Goal: Book appointment/travel/reservation

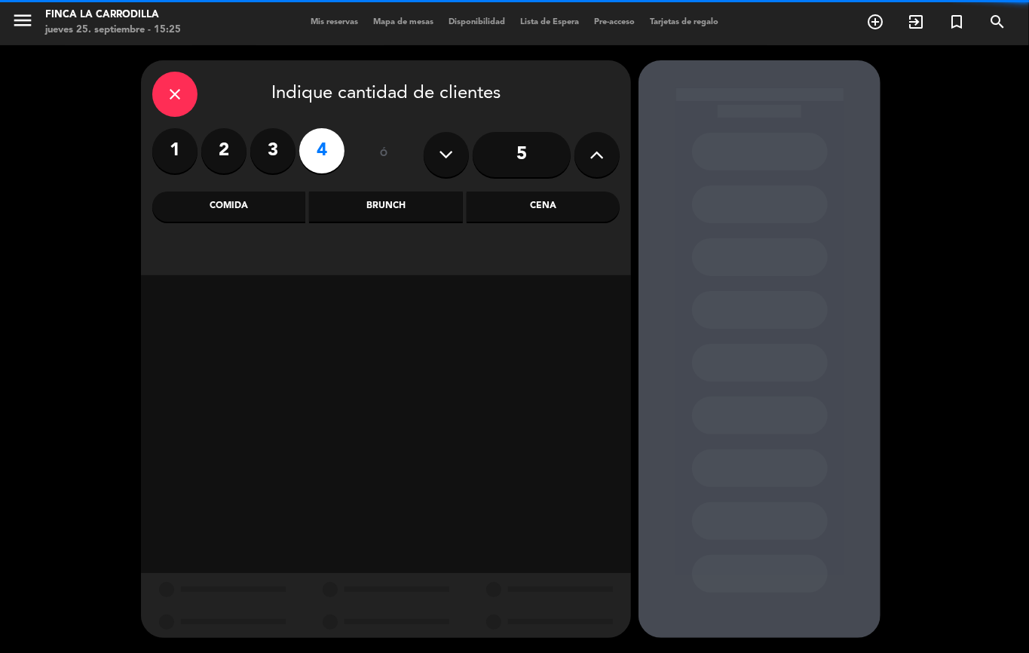
click at [273, 207] on div "Comida" at bounding box center [228, 206] width 153 height 30
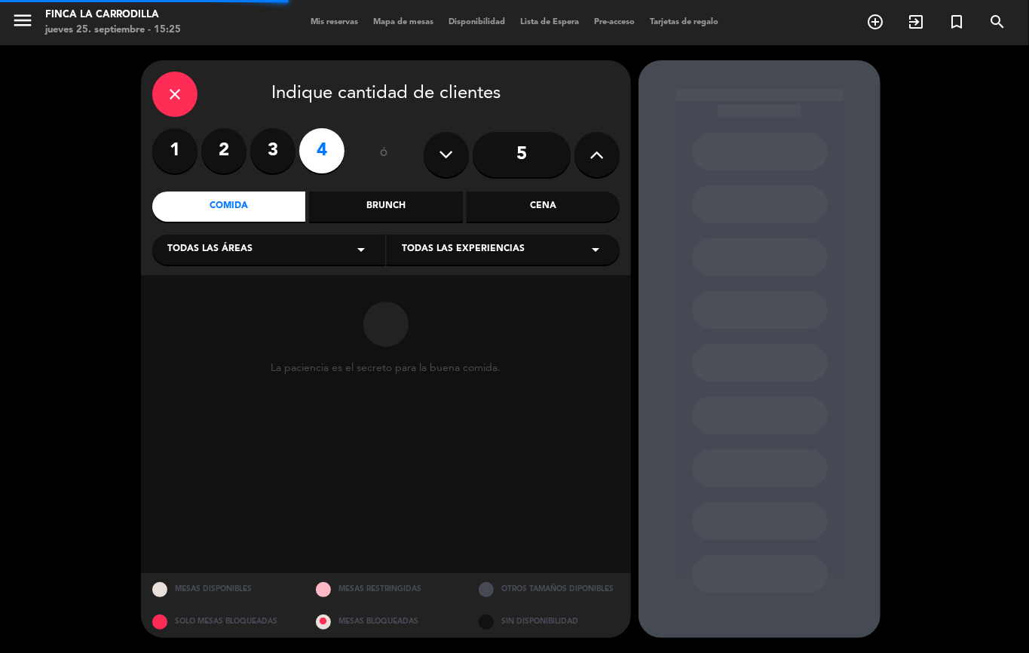
click at [220, 253] on span "Todas las áreas" at bounding box center [209, 249] width 85 height 15
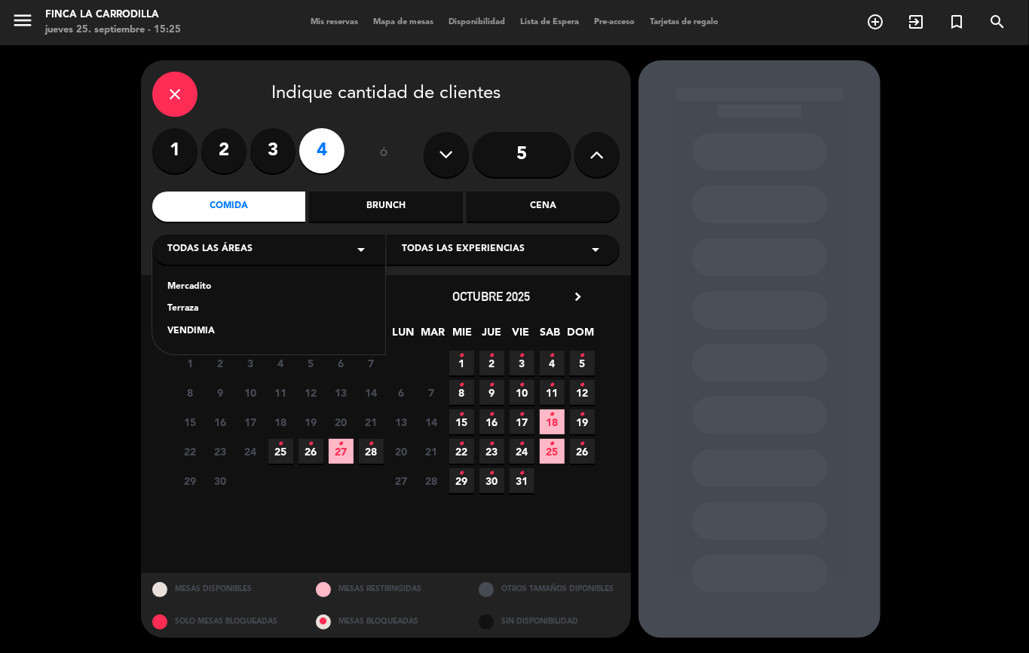
click at [201, 302] on div "Terraza" at bounding box center [268, 309] width 203 height 15
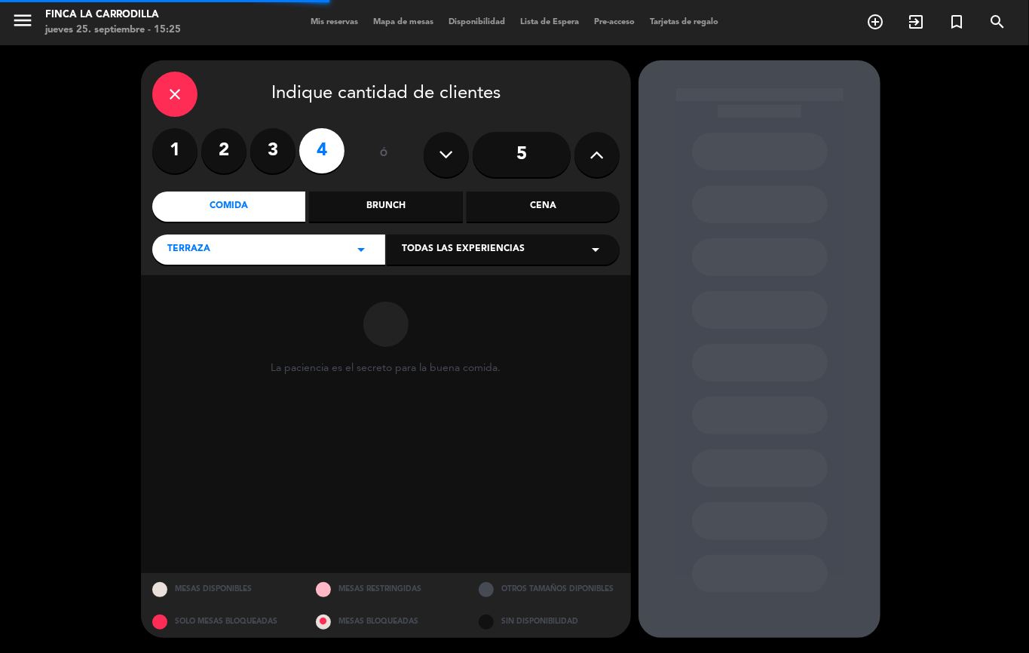
click at [431, 231] on div "close Indique cantidad de clientes 1 2 3 4 ó 5 Comida Brunch Cena Terraza arrow…" at bounding box center [386, 167] width 490 height 215
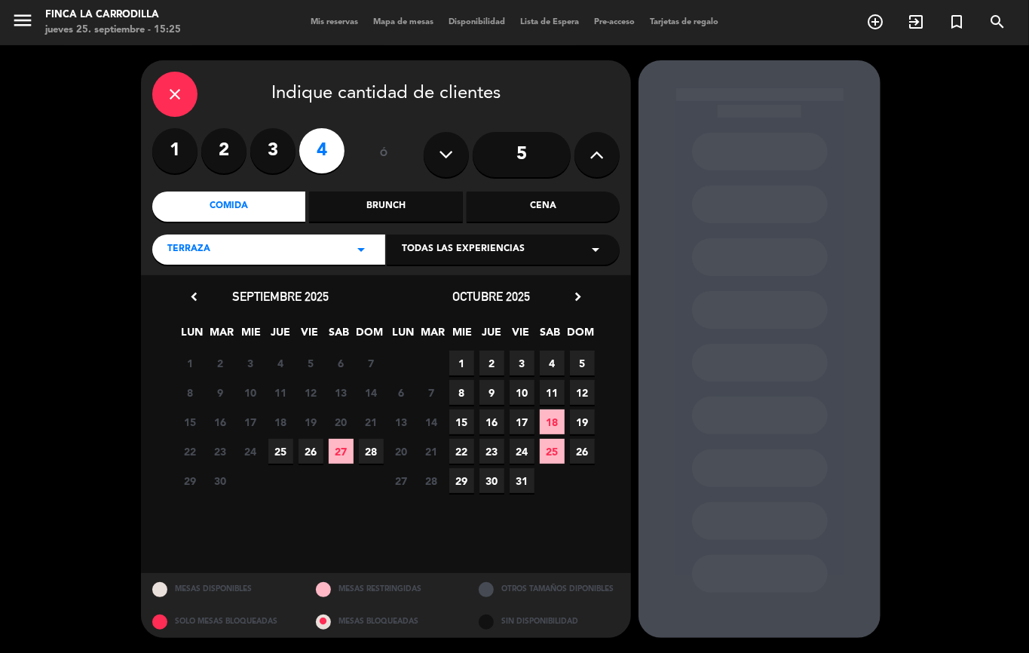
click at [339, 445] on span "27" at bounding box center [341, 451] width 25 height 25
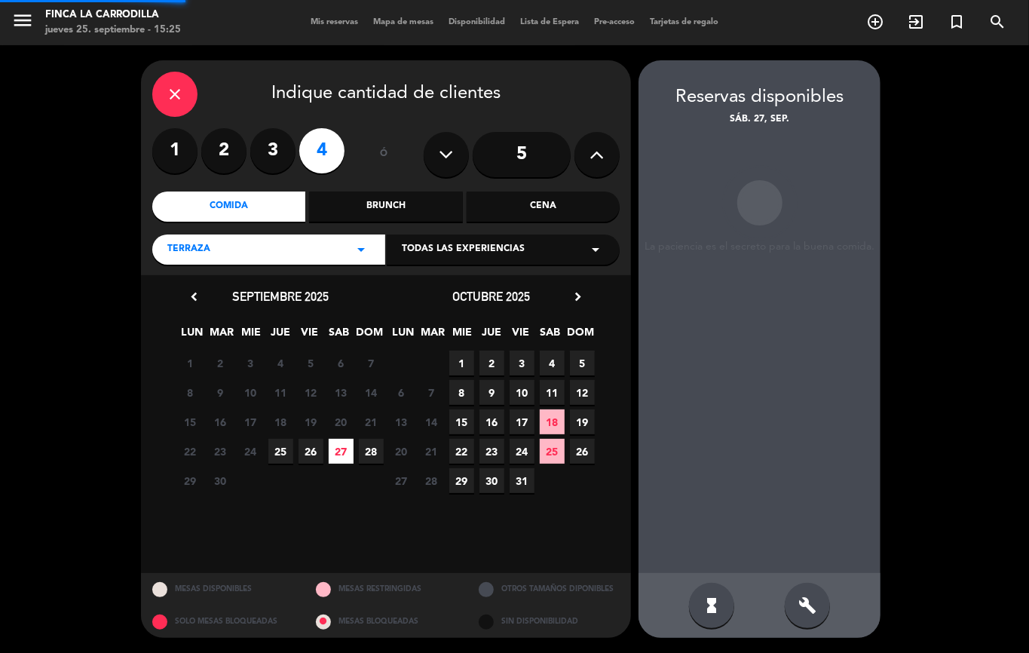
click at [311, 451] on span "26" at bounding box center [311, 451] width 25 height 25
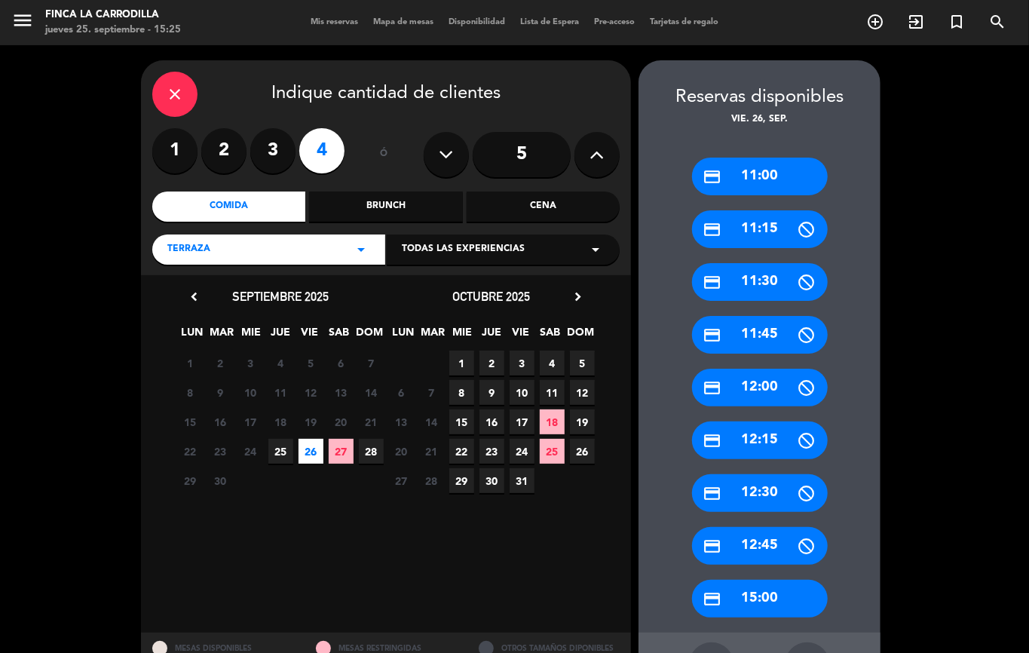
click at [305, 452] on span "26" at bounding box center [311, 451] width 25 height 25
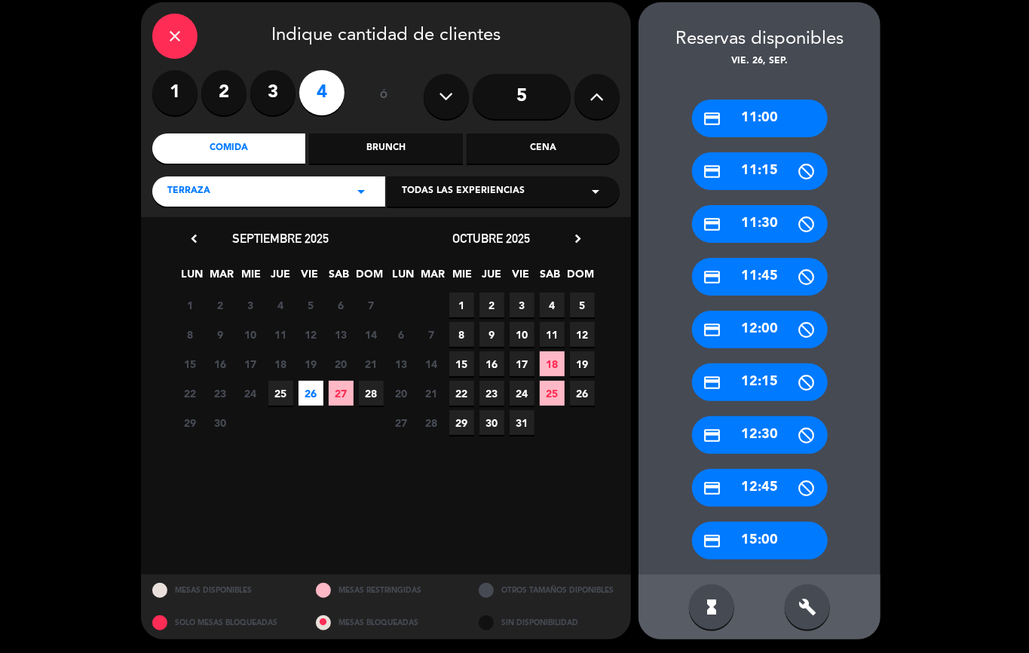
scroll to position [59, 0]
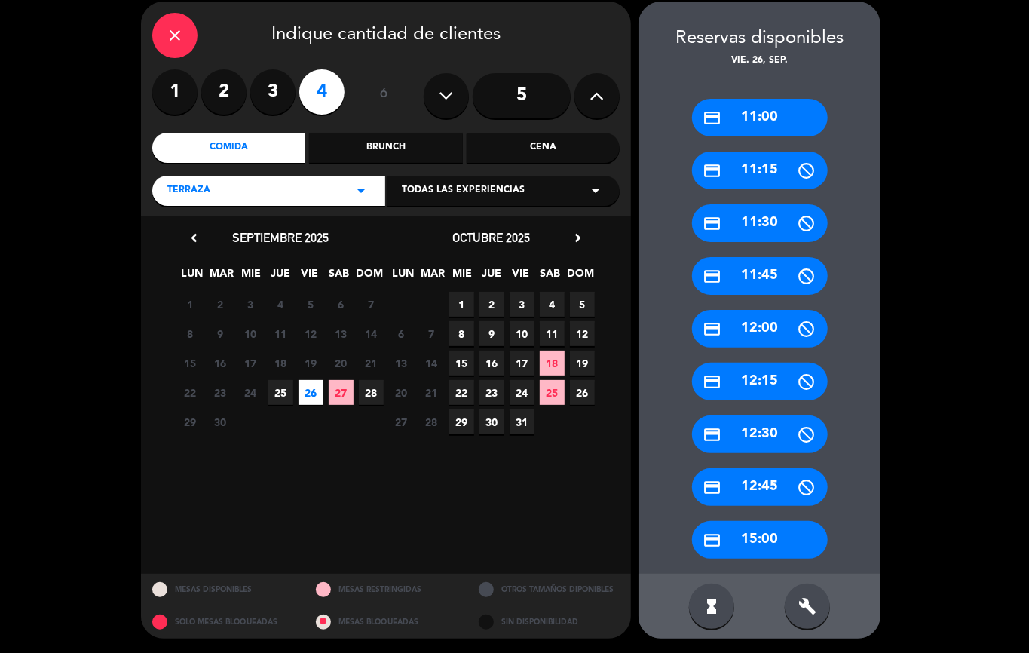
click at [749, 532] on div "credit_card 15:00" at bounding box center [760, 540] width 136 height 38
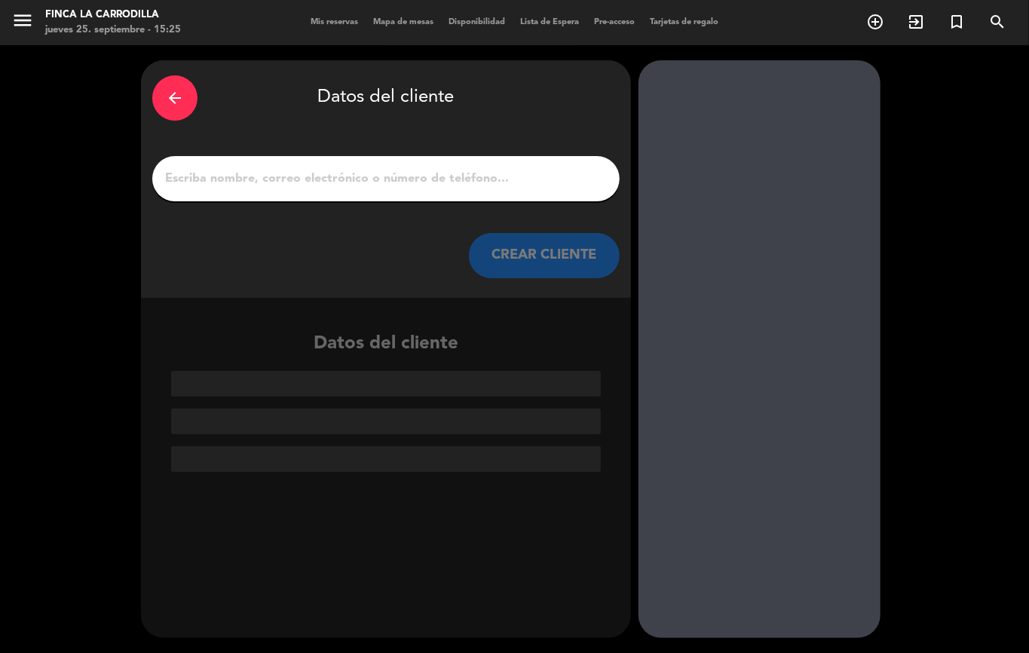
scroll to position [0, 0]
click at [348, 167] on div at bounding box center [385, 178] width 467 height 45
click at [347, 172] on input "1" at bounding box center [386, 178] width 445 height 21
click at [351, 170] on input "1" at bounding box center [386, 178] width 445 height 21
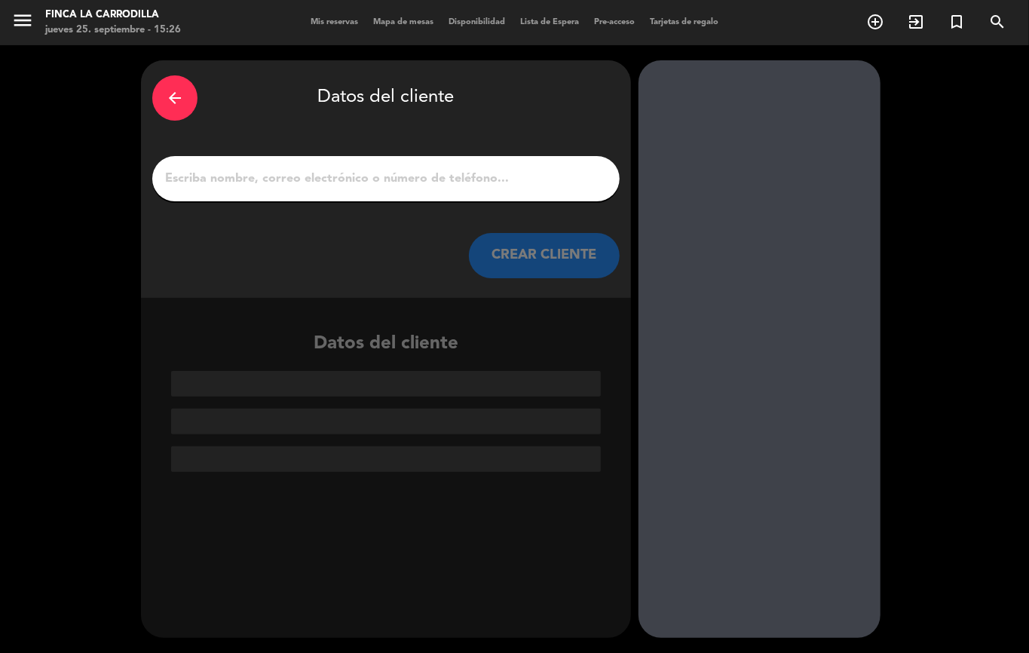
click at [351, 170] on input "1" at bounding box center [386, 178] width 445 height 21
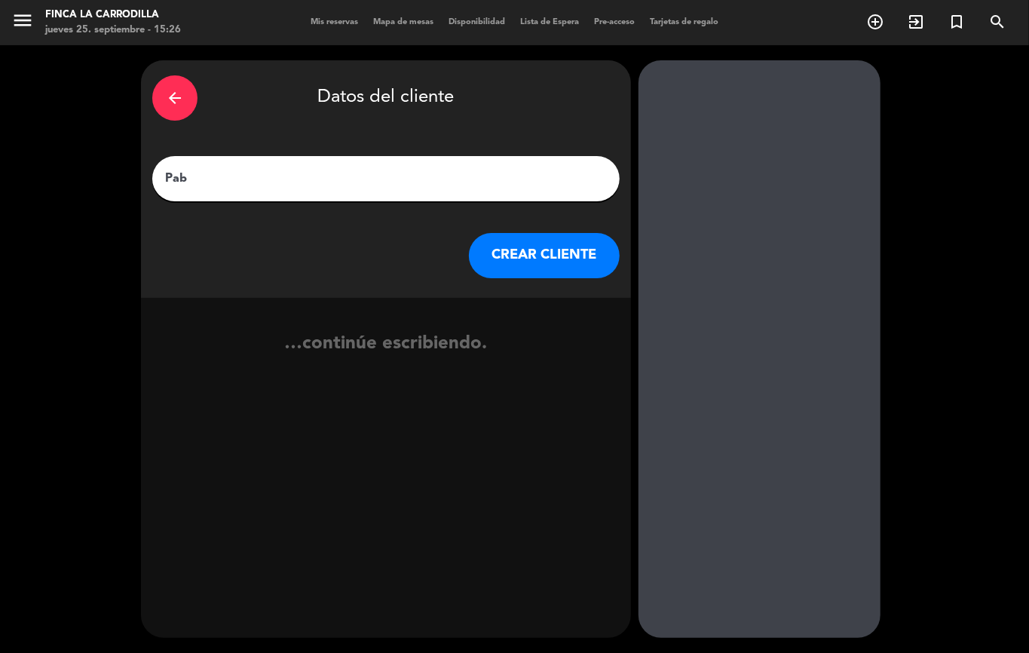
click at [317, 176] on input "Pab" at bounding box center [386, 178] width 445 height 21
type input "[PERSON_NAME]"
click at [577, 247] on button "CREAR CLIENTE" at bounding box center [544, 255] width 151 height 45
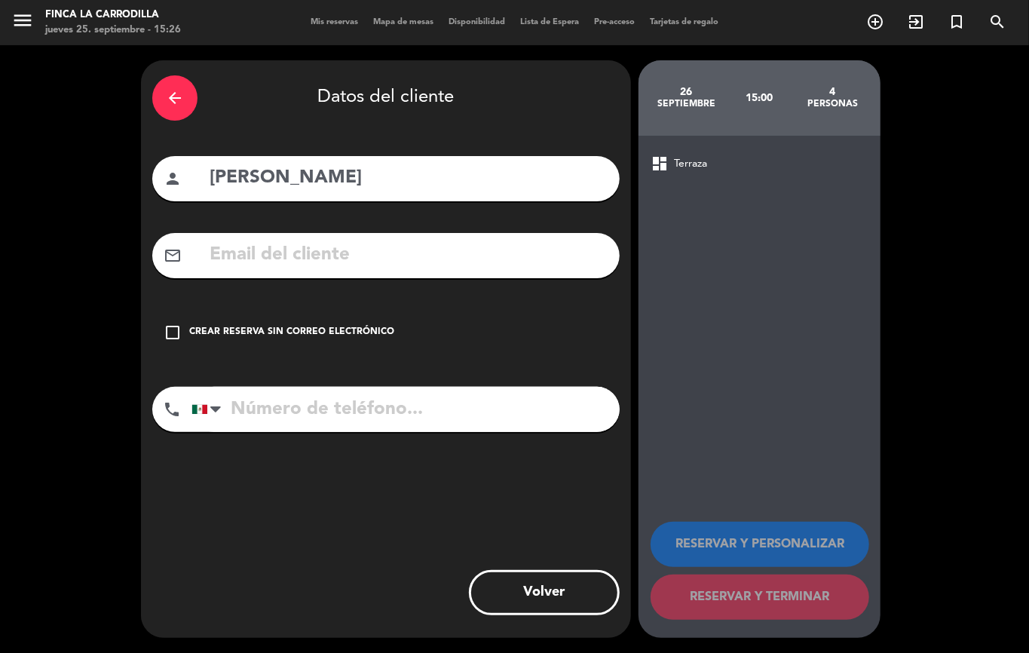
click at [315, 257] on input "text" at bounding box center [408, 255] width 400 height 31
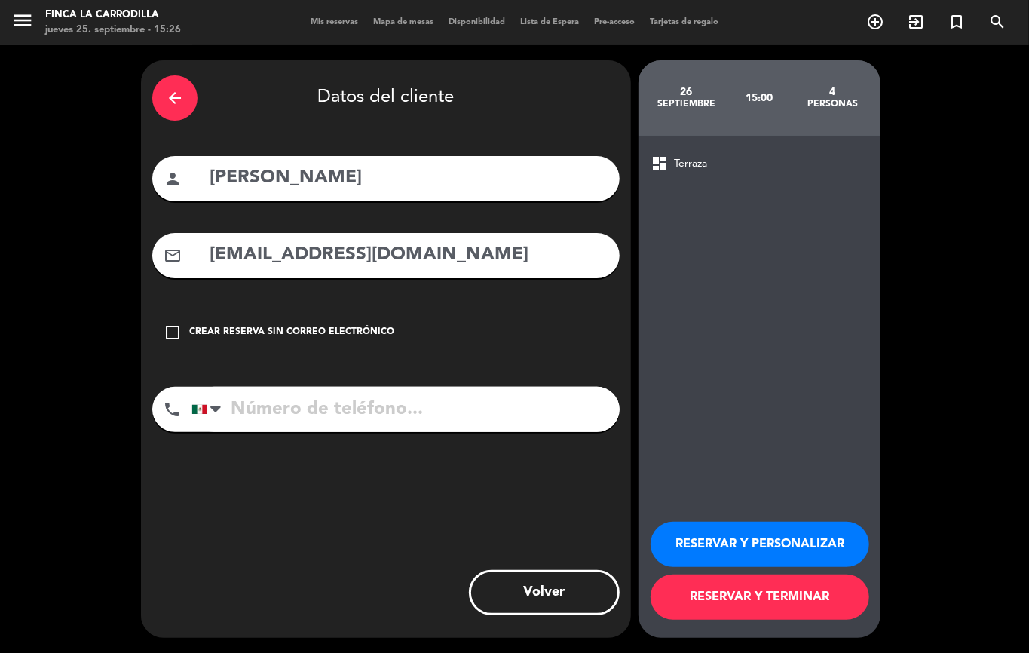
type input "[EMAIL_ADDRESS][DOMAIN_NAME]"
click at [356, 416] on input "tel" at bounding box center [405, 409] width 428 height 45
drag, startPoint x: 371, startPoint y: 404, endPoint x: 384, endPoint y: 411, distance: 14.5
click at [368, 404] on input "tel" at bounding box center [405, 409] width 428 height 45
type input "9991277437"
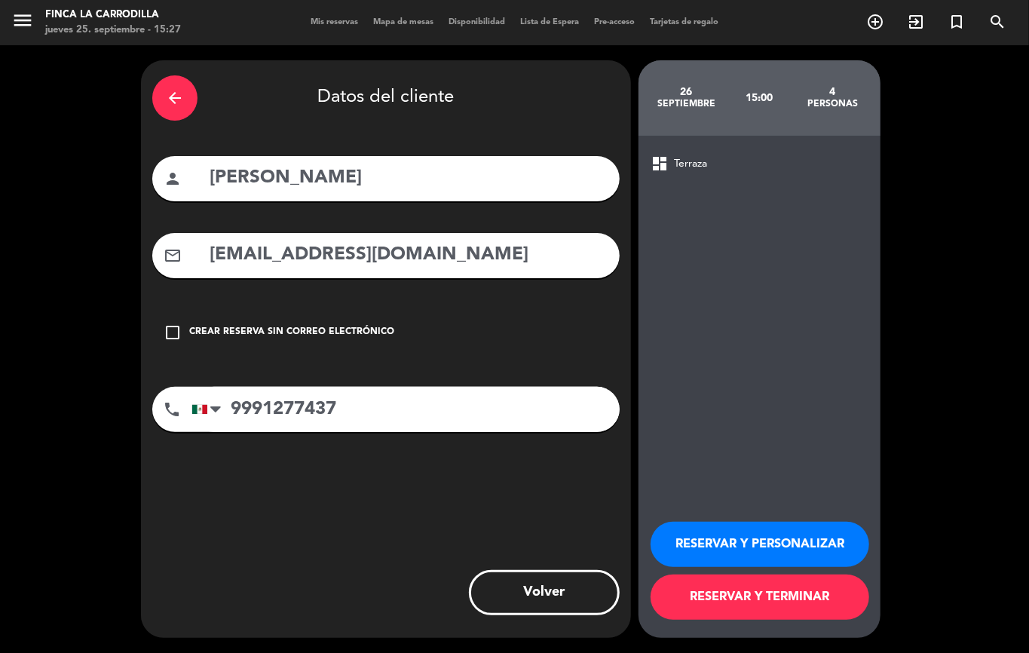
click at [774, 601] on button "RESERVAR Y TERMINAR" at bounding box center [760, 596] width 219 height 45
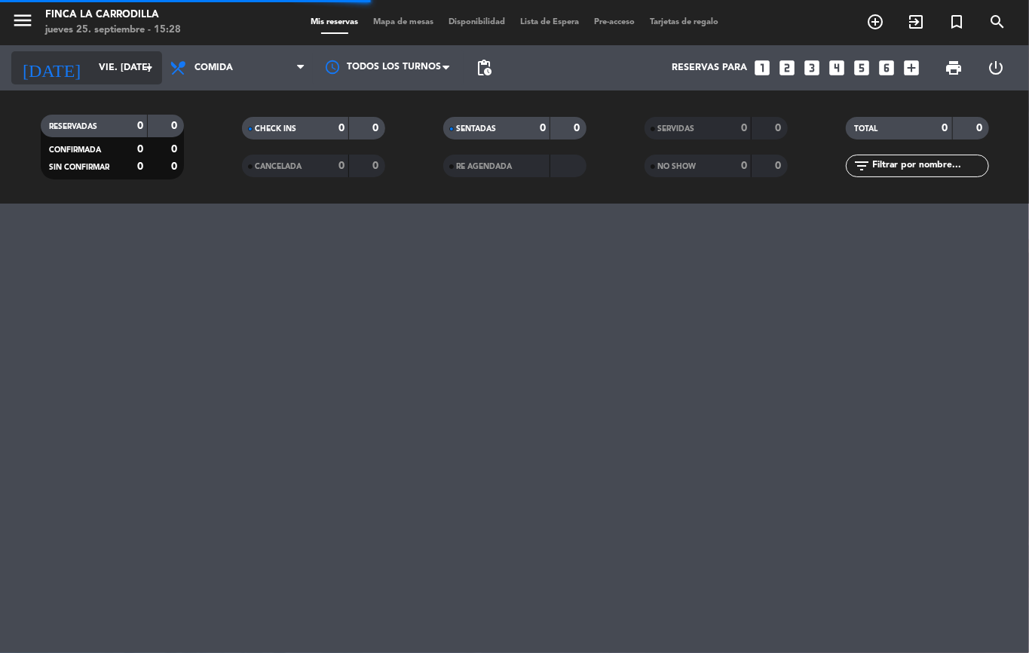
click at [104, 66] on input "vie. [DATE]" at bounding box center [154, 68] width 127 height 26
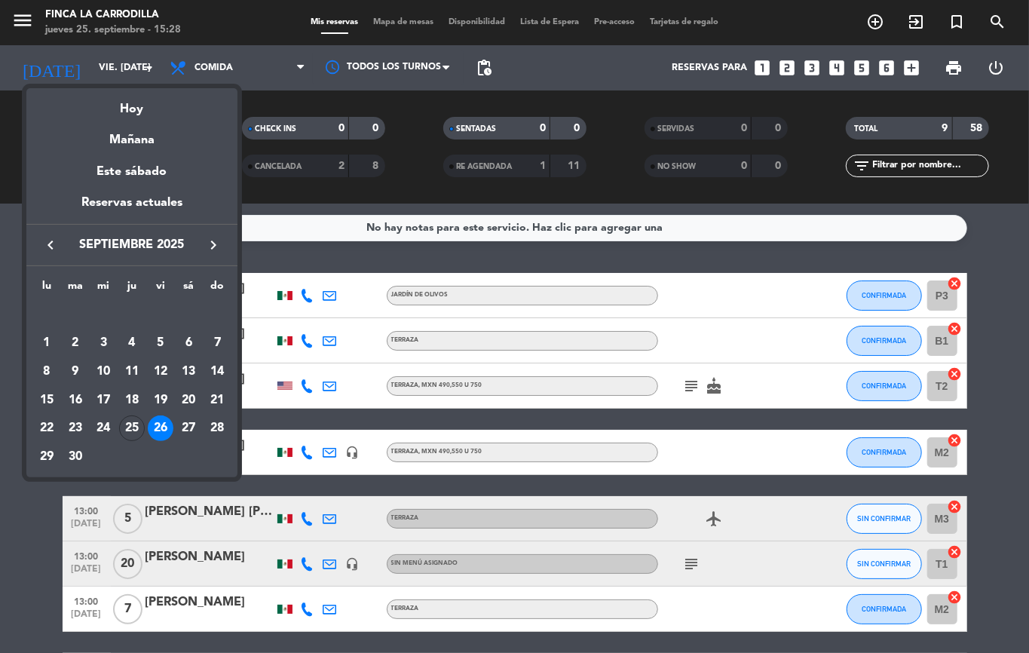
click at [0, 522] on div at bounding box center [514, 326] width 1029 height 653
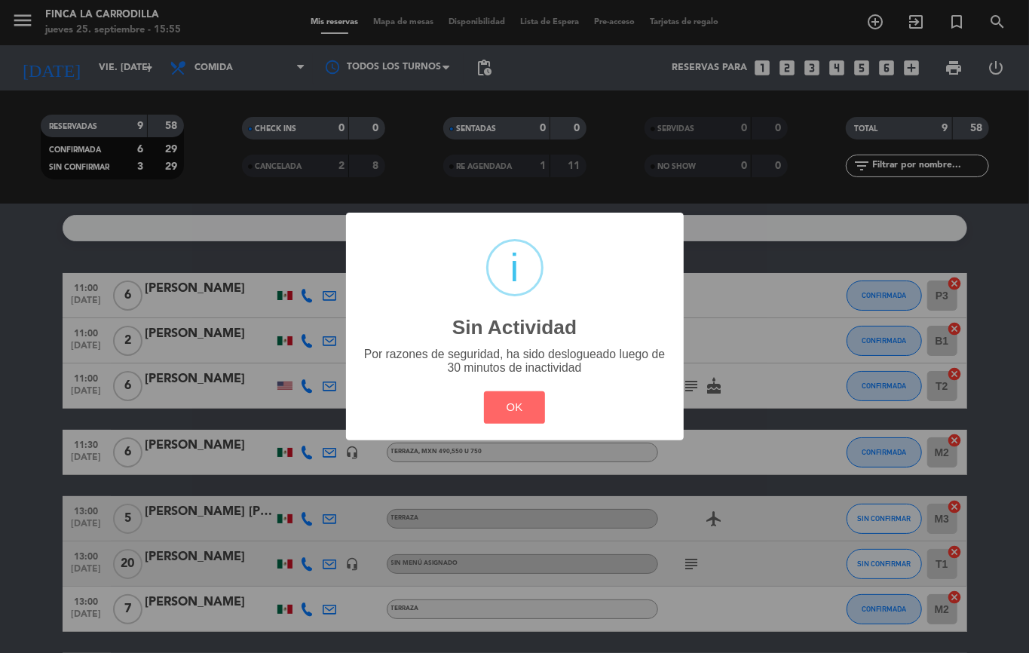
type input "[DEMOGRAPHIC_DATA] [DATE]"
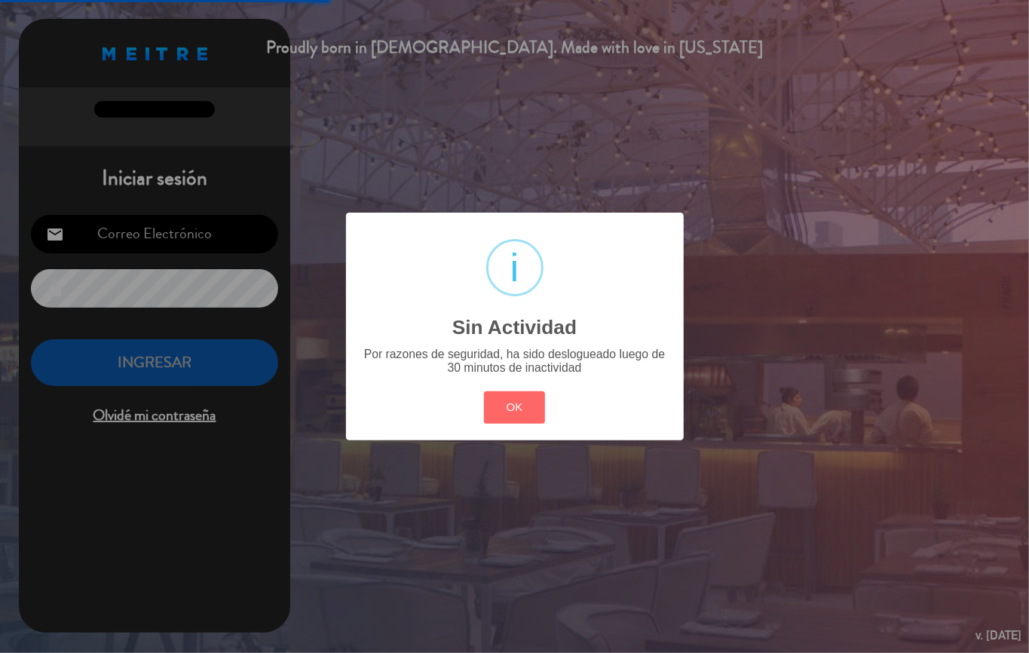
type input "[EMAIL_ADDRESS][DOMAIN_NAME]"
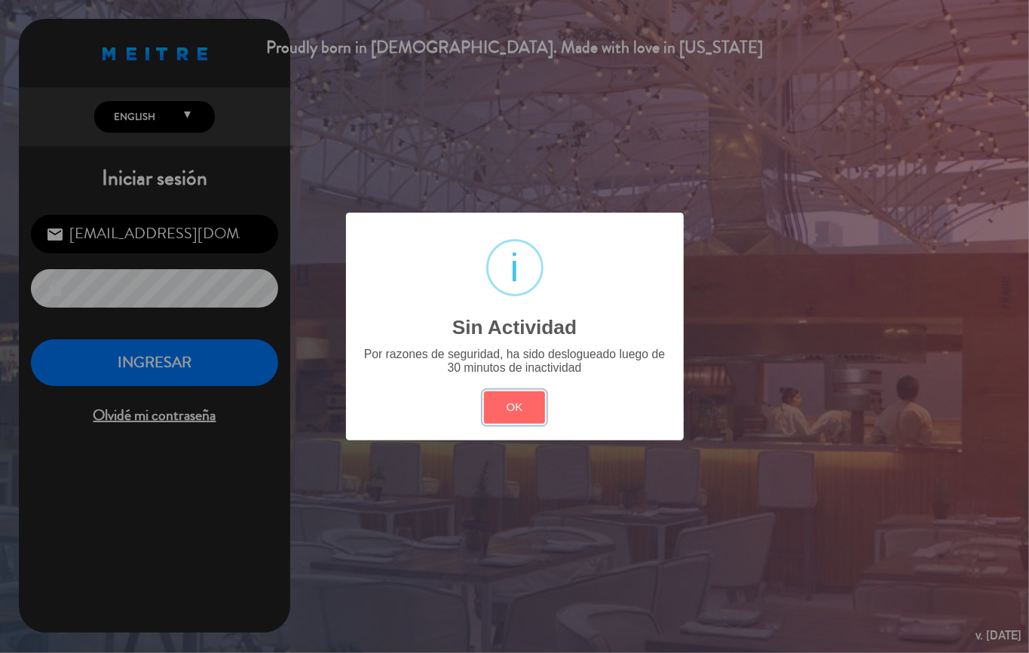
click at [513, 401] on button "OK" at bounding box center [514, 407] width 61 height 32
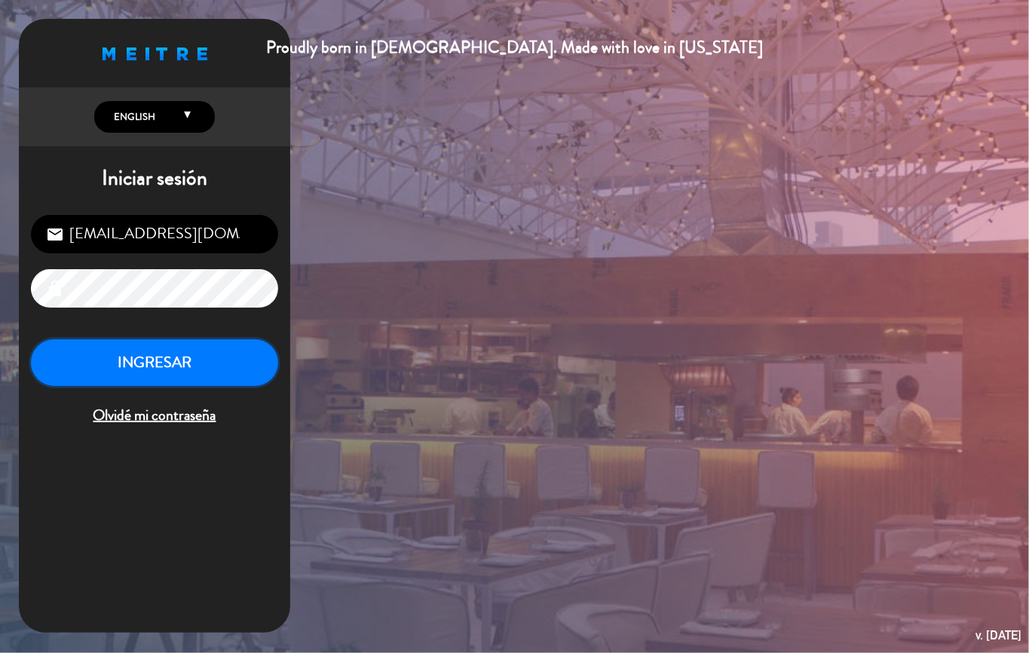
click at [199, 347] on button "INGRESAR" at bounding box center [154, 362] width 247 height 47
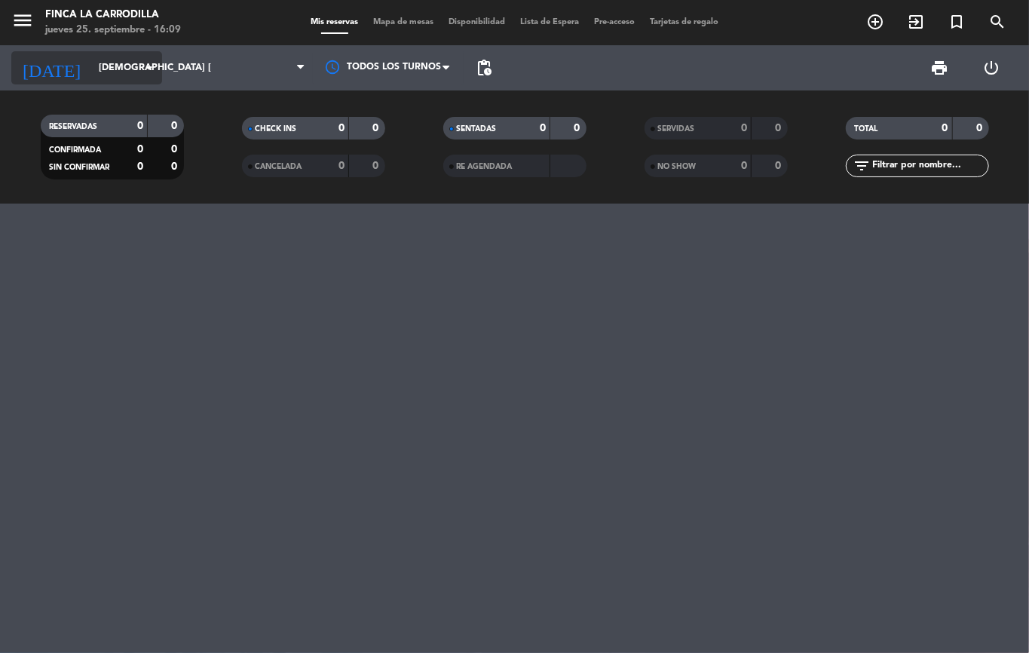
click at [140, 69] on icon "arrow_drop_down" at bounding box center [149, 68] width 18 height 18
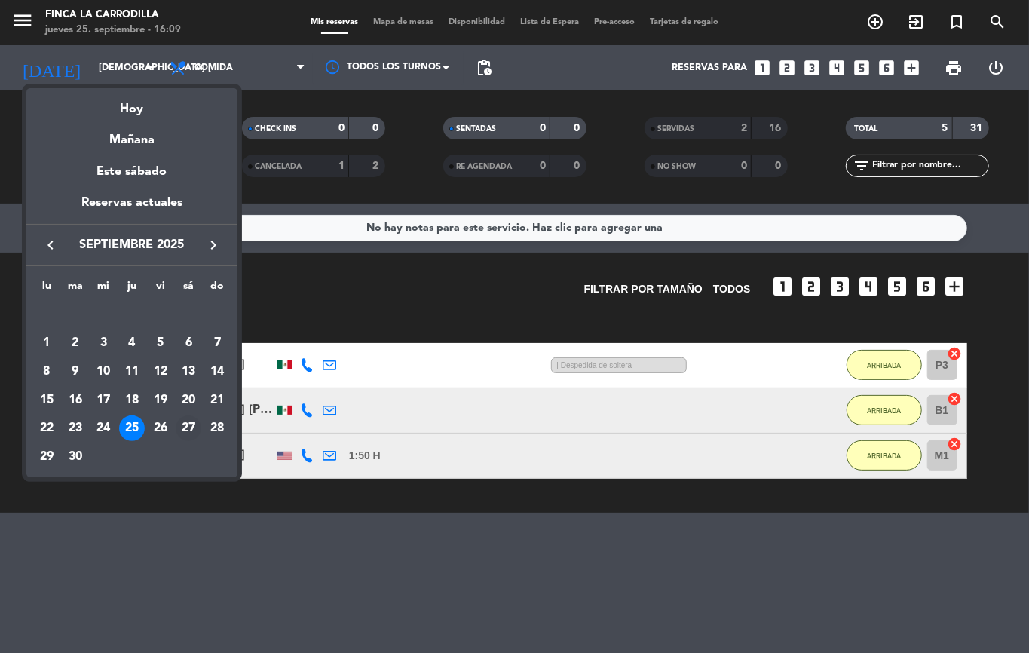
click at [188, 425] on div "27" at bounding box center [189, 428] width 26 height 26
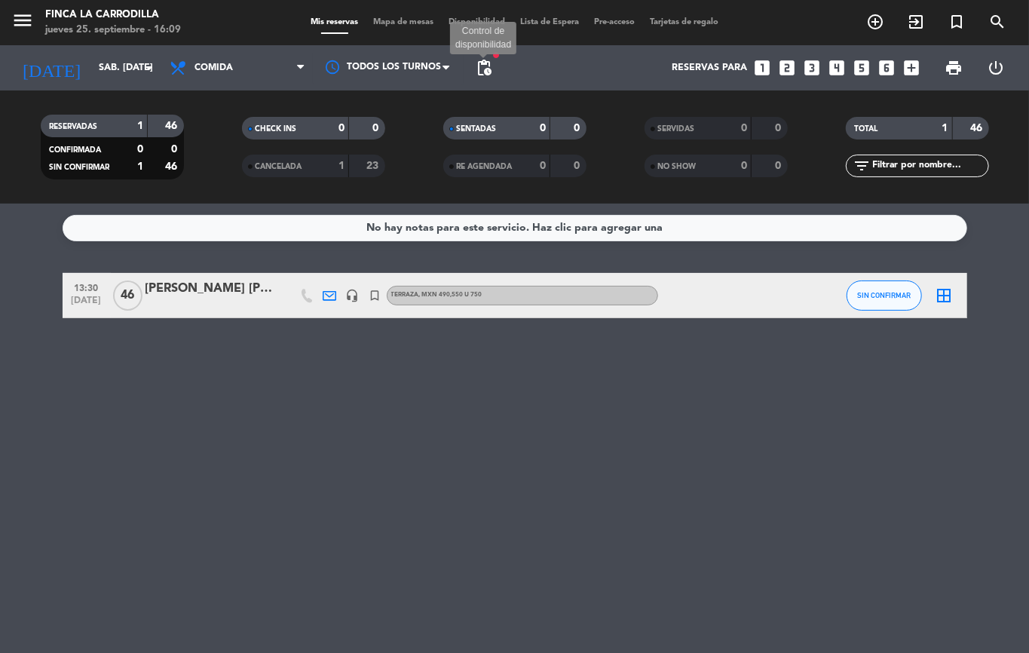
click at [479, 68] on span "pending_actions" at bounding box center [484, 68] width 18 height 18
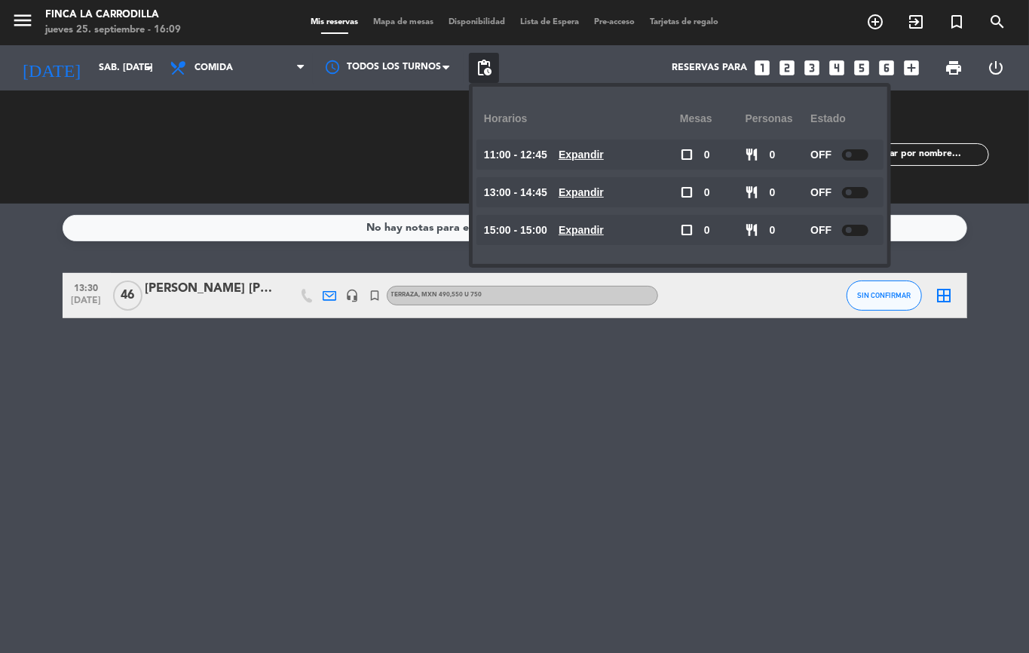
click at [479, 68] on span "pending_actions" at bounding box center [484, 68] width 18 height 18
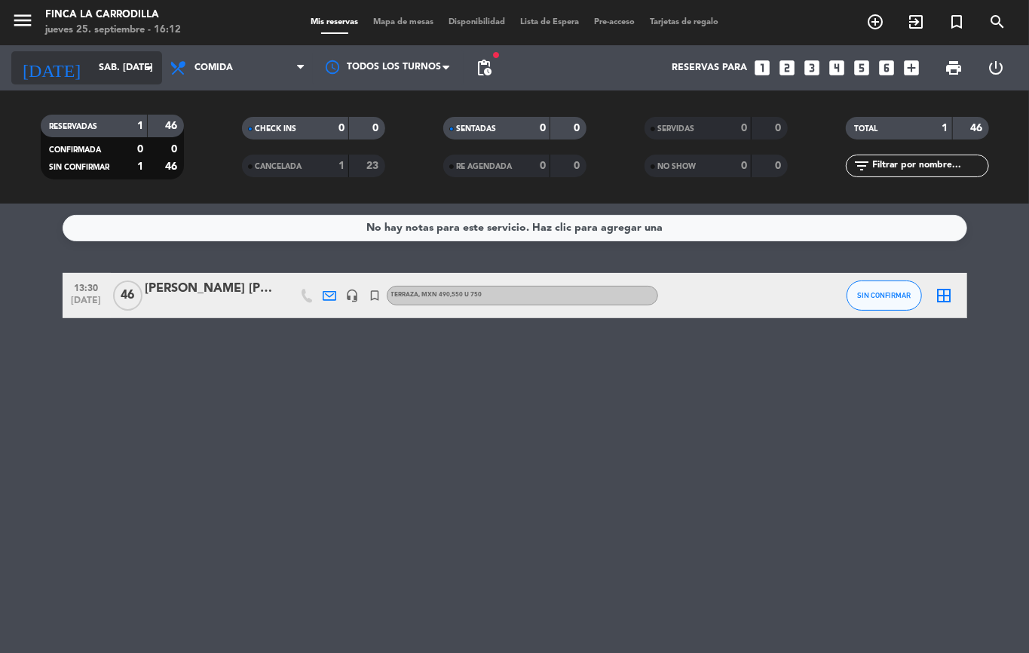
click at [115, 67] on input "sáb. [DATE]" at bounding box center [154, 68] width 127 height 26
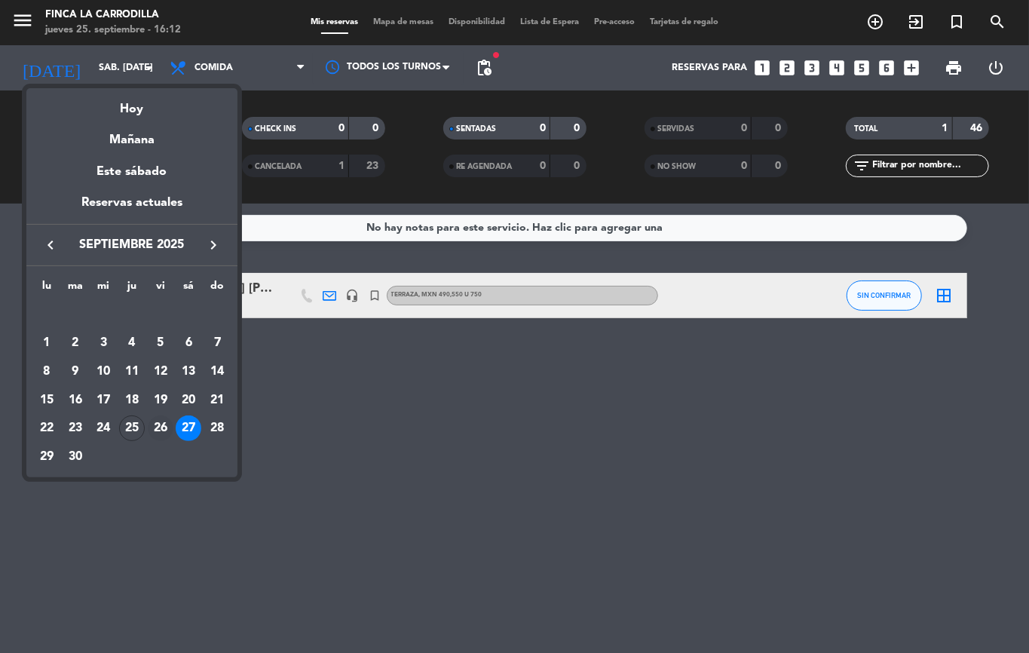
click at [160, 430] on div "26" at bounding box center [161, 428] width 26 height 26
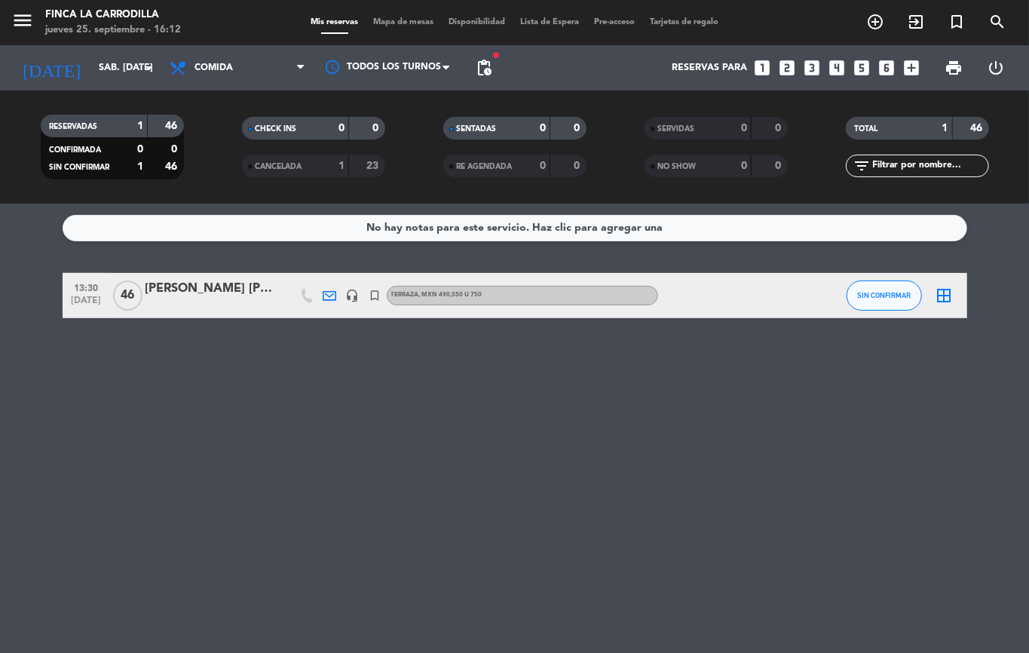
type input "vie. [DATE]"
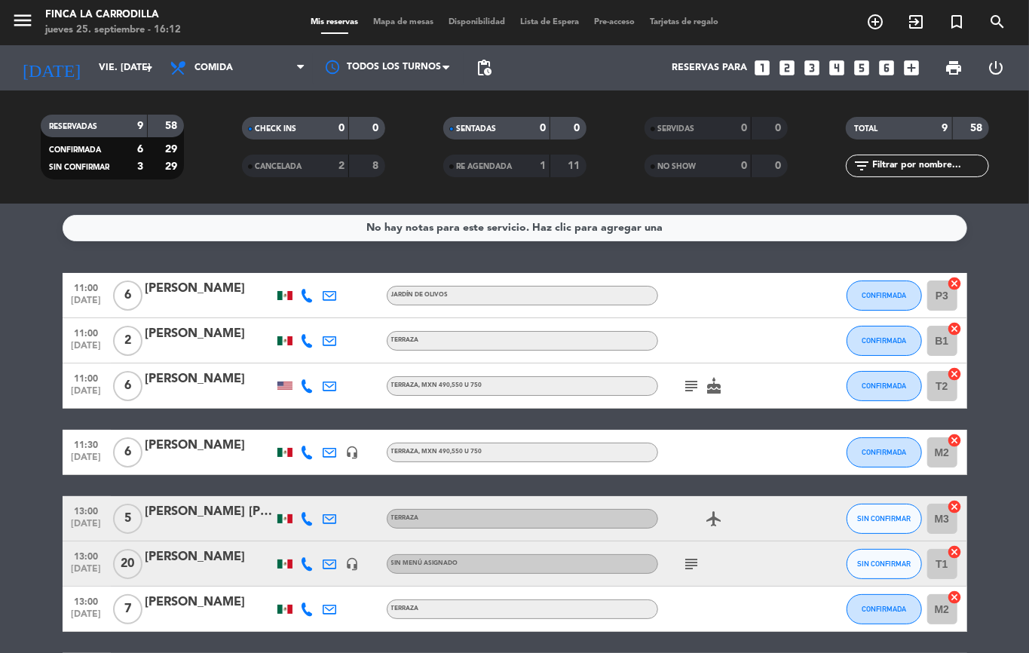
scroll to position [100, 0]
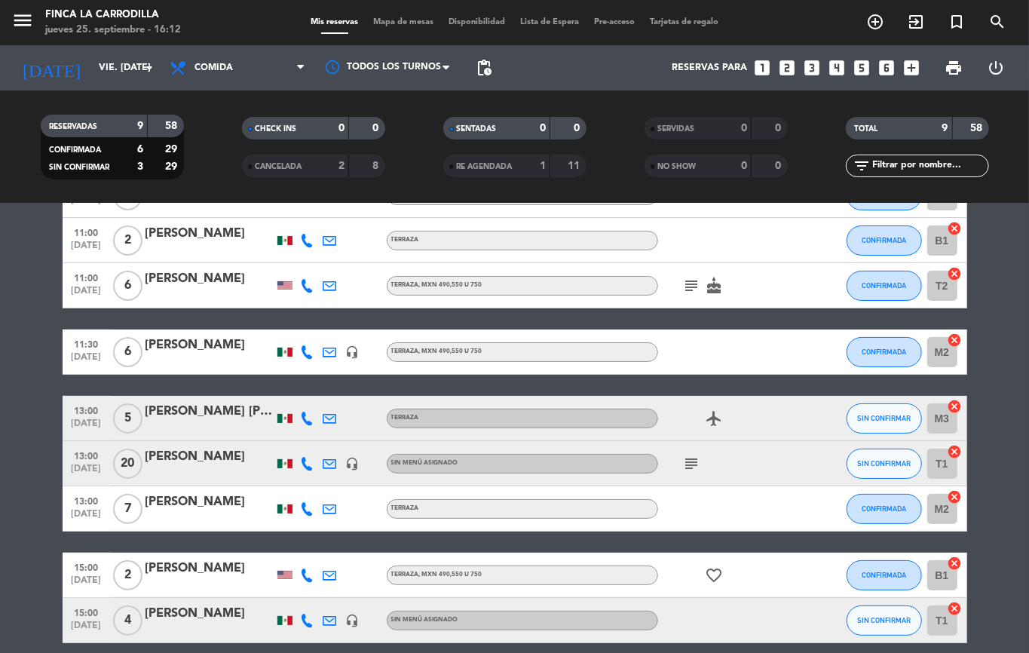
click at [685, 467] on icon "subject" at bounding box center [692, 464] width 18 height 18
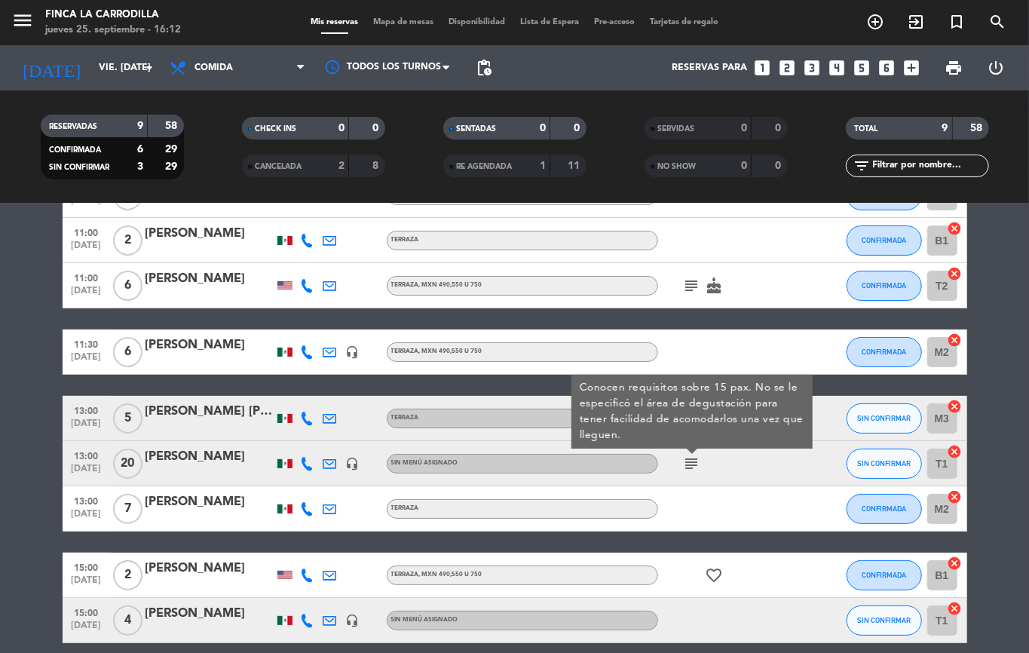
click at [0, 510] on bookings-row "11:00 [DATE] 6 [PERSON_NAME] Jardín de Olivos CONFIRMADA P3 cancel 11:00 [DATE]…" at bounding box center [514, 408] width 1029 height 470
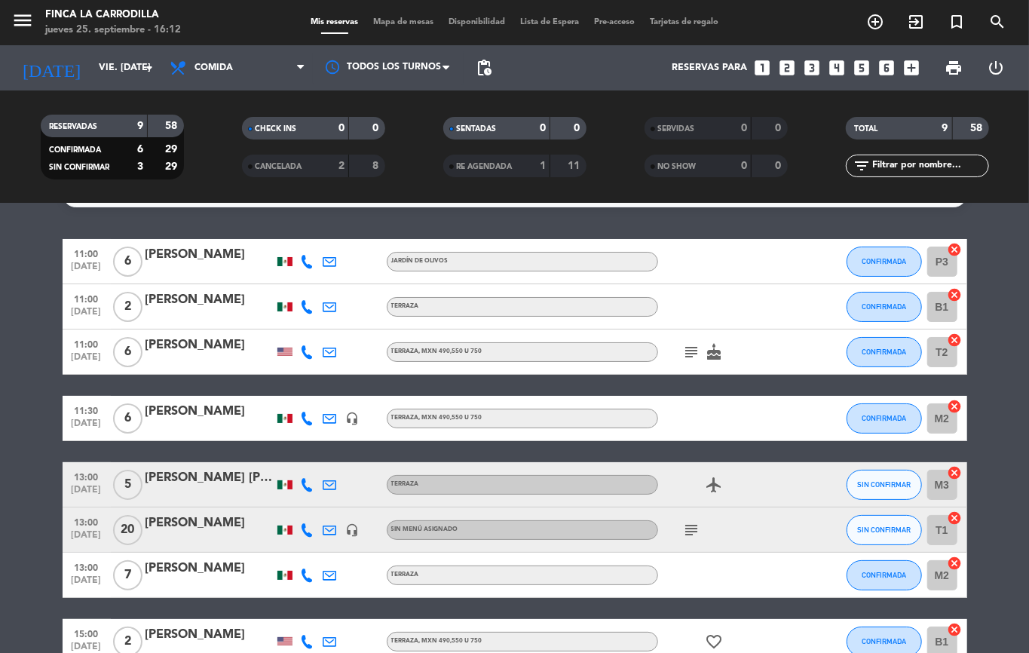
scroll to position [0, 0]
